Goal: Information Seeking & Learning: Learn about a topic

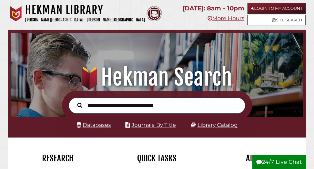
scroll to position [96, 288]
click at [95, 125] on link "Databases" at bounding box center [94, 125] width 34 height 6
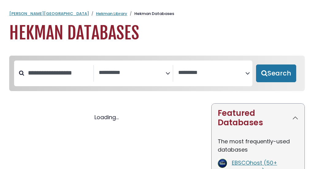
select select "Database Subject Filter"
select select "Database Vendors Filter"
select select "Database Subject Filter"
select select "Database Vendors Filter"
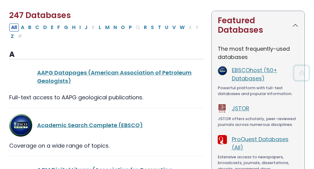
scroll to position [98, 0]
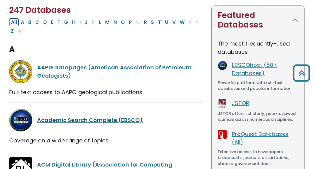
click at [109, 123] on link "Academic Search Complete (EBSCO)" at bounding box center [90, 120] width 106 height 8
